Goal: Task Accomplishment & Management: Manage account settings

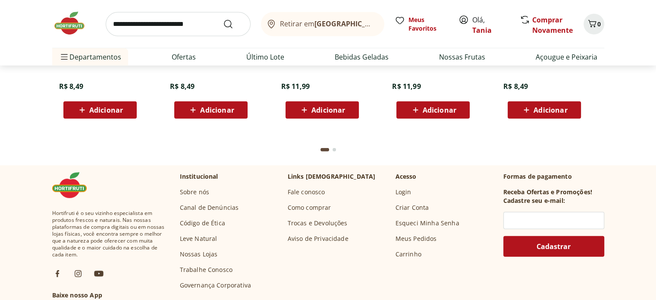
scroll to position [2472, 0]
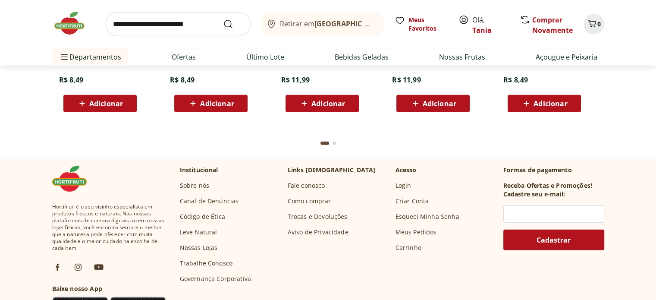
click at [302, 184] on link "Fale conosco" at bounding box center [307, 185] width 38 height 9
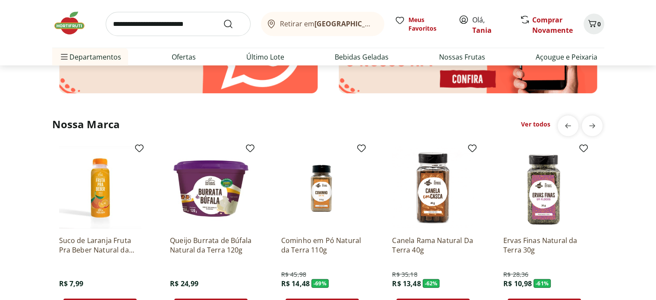
scroll to position [1782, 0]
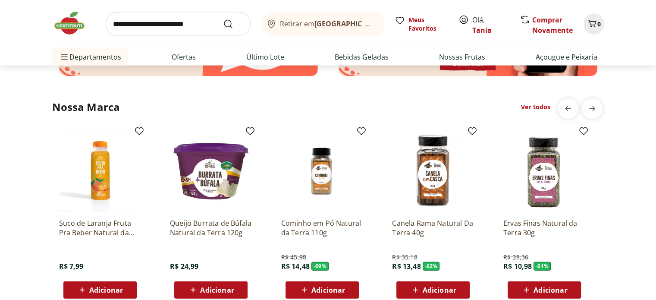
click at [463, 19] on icon at bounding box center [463, 20] width 10 height 10
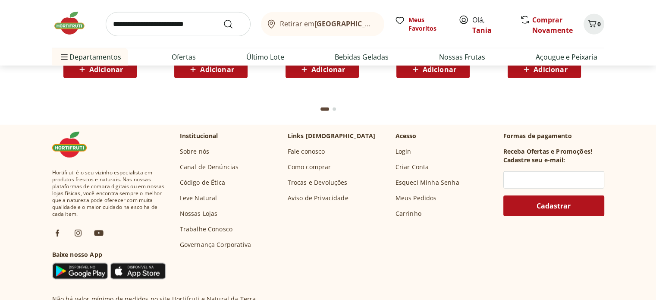
scroll to position [2530, 0]
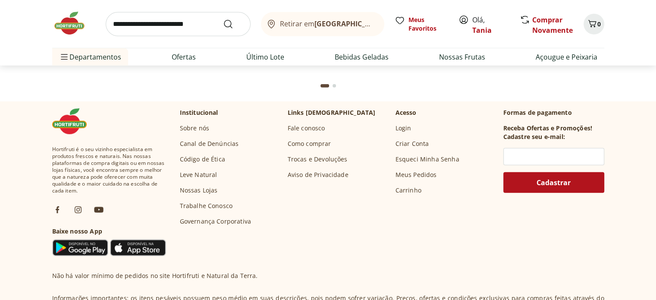
click at [319, 125] on link "Fale conosco" at bounding box center [307, 128] width 38 height 9
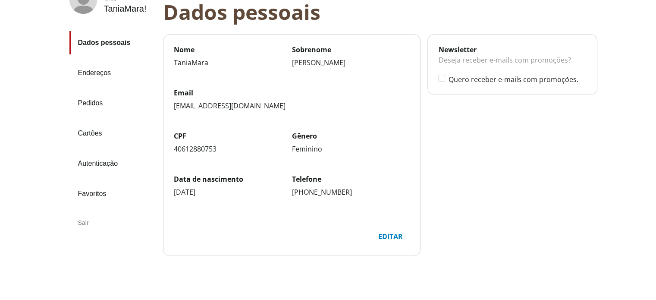
scroll to position [86, 0]
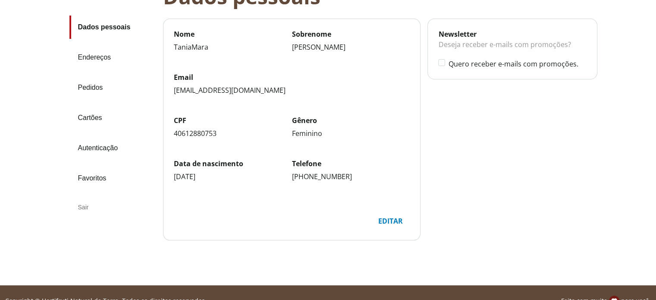
click at [96, 56] on link "Endereços" at bounding box center [112, 57] width 87 height 23
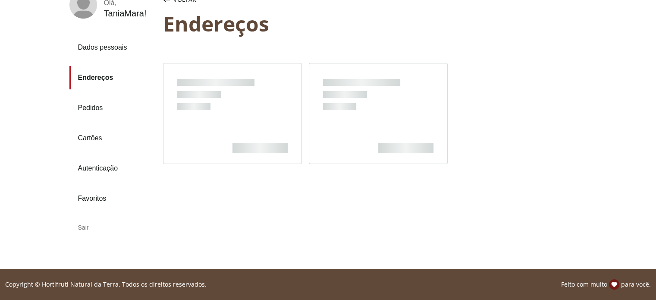
scroll to position [66, 0]
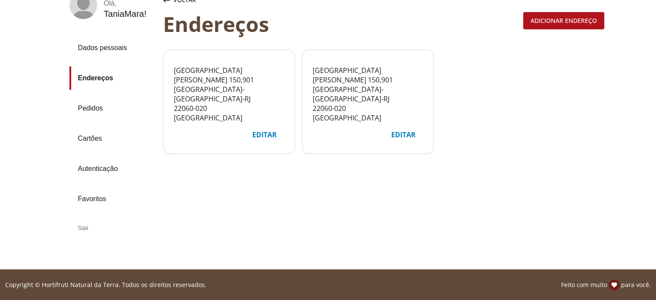
click at [556, 21] on div "Adicionar endereço" at bounding box center [564, 21] width 80 height 16
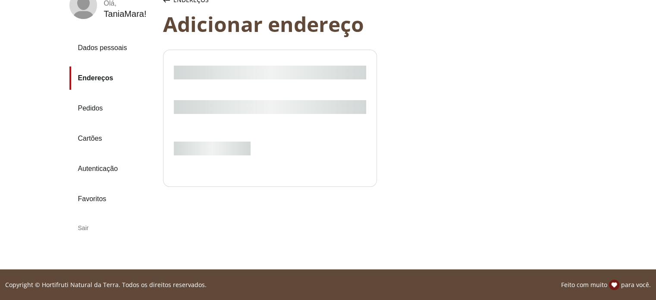
select select "***"
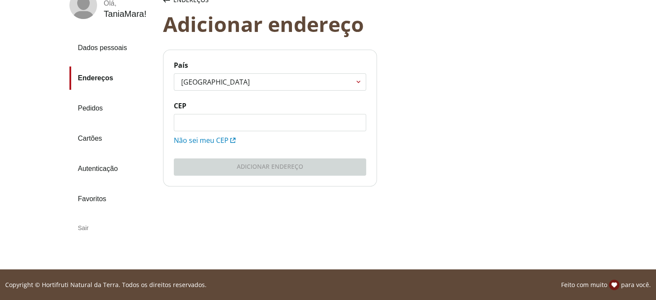
click at [99, 77] on link "Endereços" at bounding box center [112, 77] width 87 height 23
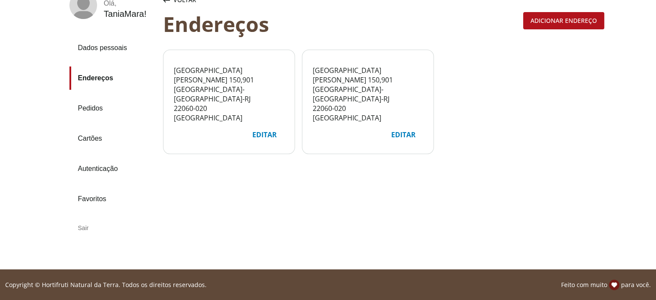
select select "***"
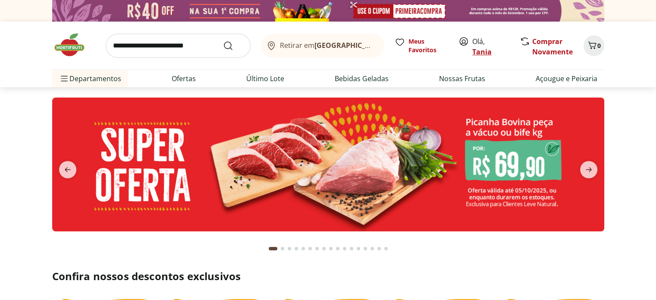
click at [485, 50] on link "Tania" at bounding box center [481, 51] width 19 height 9
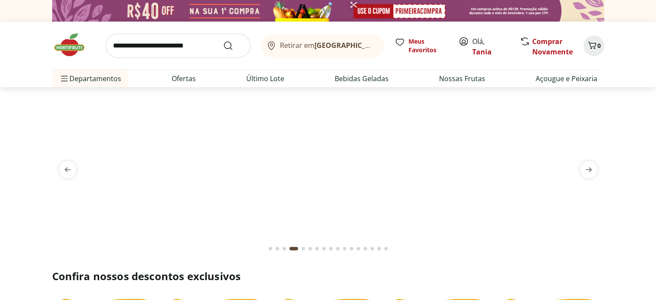
click at [318, 43] on b "[GEOGRAPHIC_DATA]/[GEOGRAPHIC_DATA]" at bounding box center [386, 45] width 145 height 9
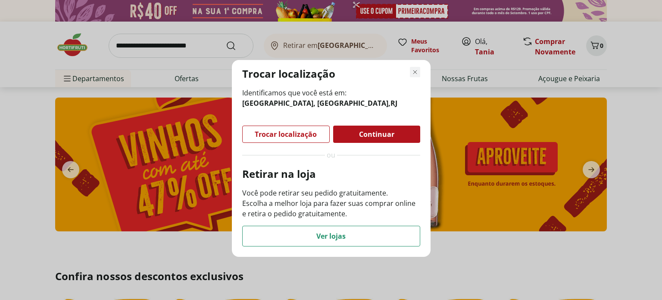
click at [417, 72] on icon "Fechar modal de regionalização" at bounding box center [415, 72] width 10 height 10
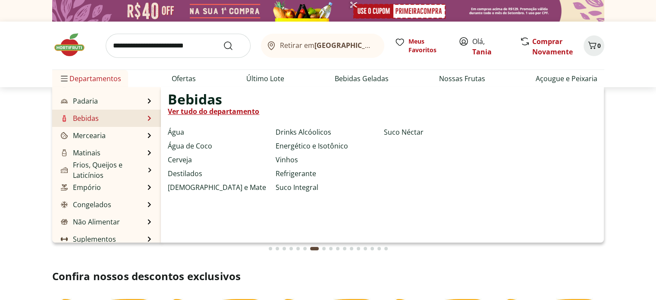
scroll to position [86, 0]
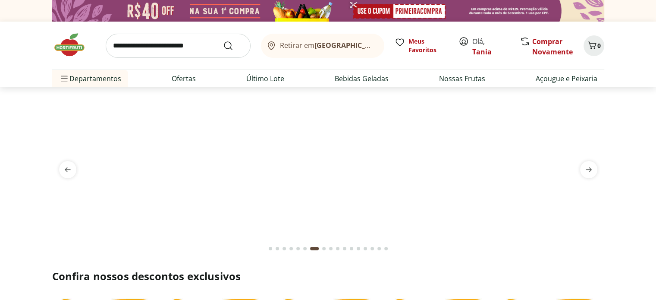
click at [364, 46] on b "[GEOGRAPHIC_DATA]/[GEOGRAPHIC_DATA]" at bounding box center [386, 45] width 145 height 9
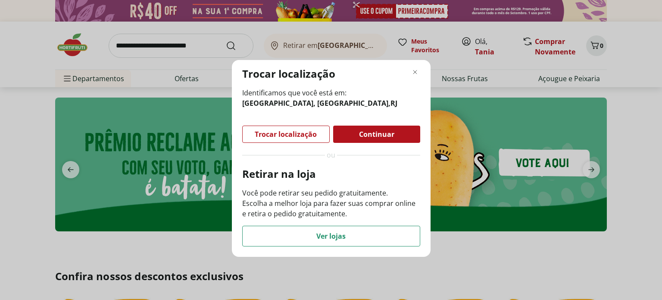
click at [364, 131] on span "Continuar" at bounding box center [376, 134] width 35 height 7
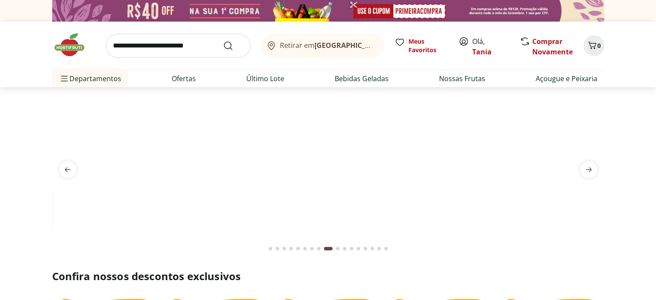
click at [275, 45] on icon at bounding box center [271, 46] width 10 height 10
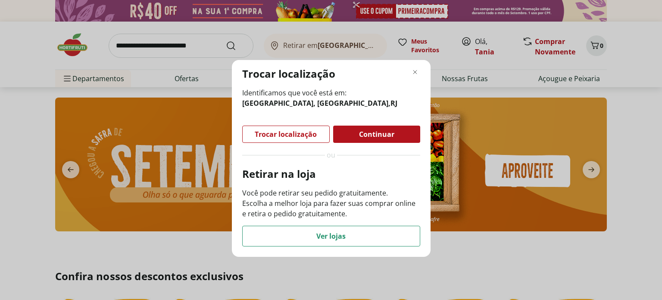
click at [275, 45] on div "Trocar localização Identificamos que você está em: [GEOGRAPHIC_DATA], [GEOGRAPH…" at bounding box center [331, 150] width 662 height 300
